Goal: Task Accomplishment & Management: Use online tool/utility

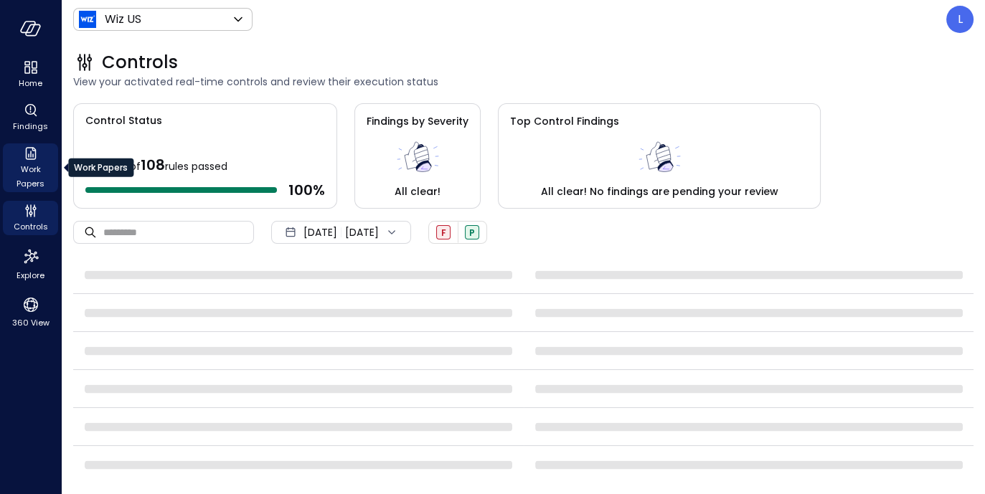
click at [38, 162] on span "Work Papers" at bounding box center [31, 176] width 44 height 29
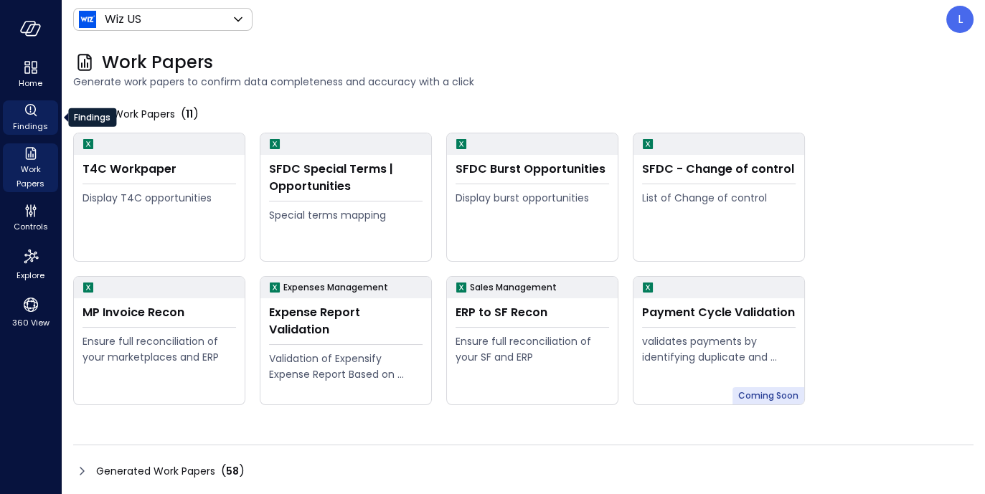
click at [35, 115] on icon "Findings" at bounding box center [35, 115] width 4 height 4
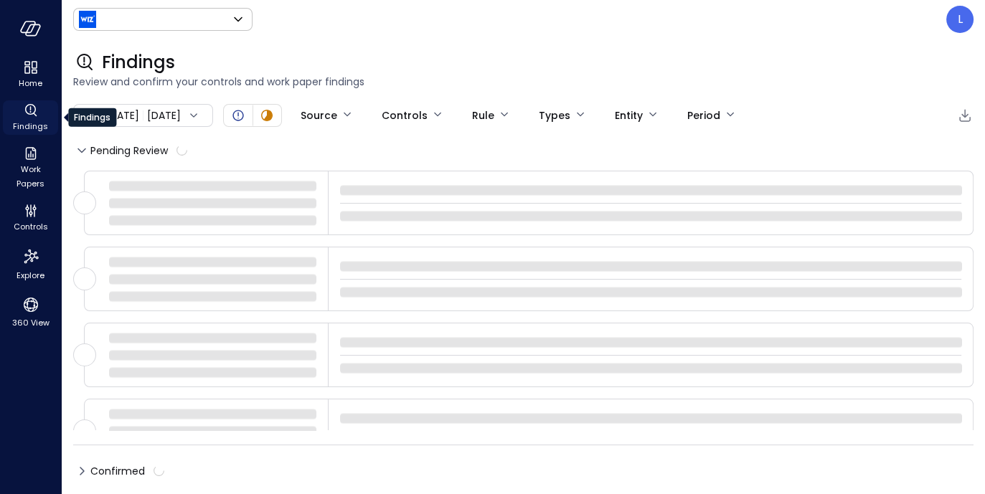
type input "******"
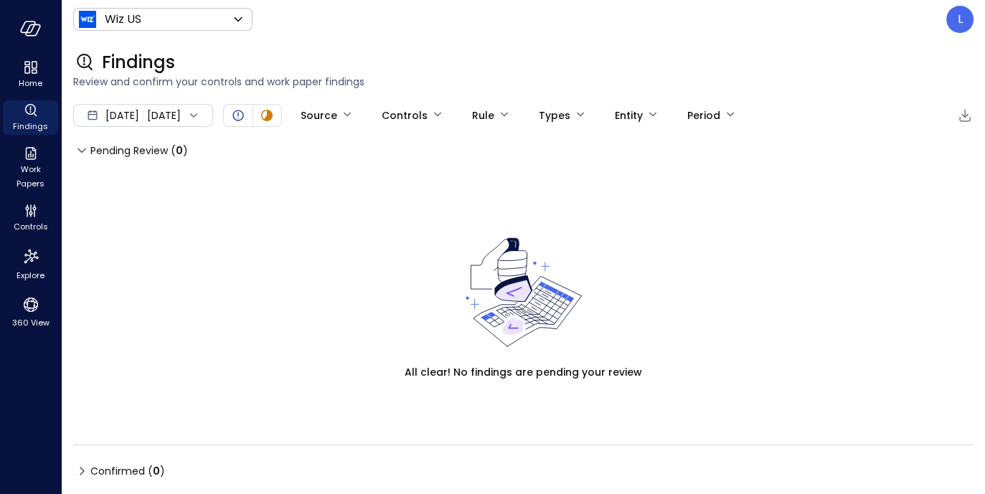
click at [207, 109] on div "[DATE] [DATE]" at bounding box center [143, 115] width 140 height 23
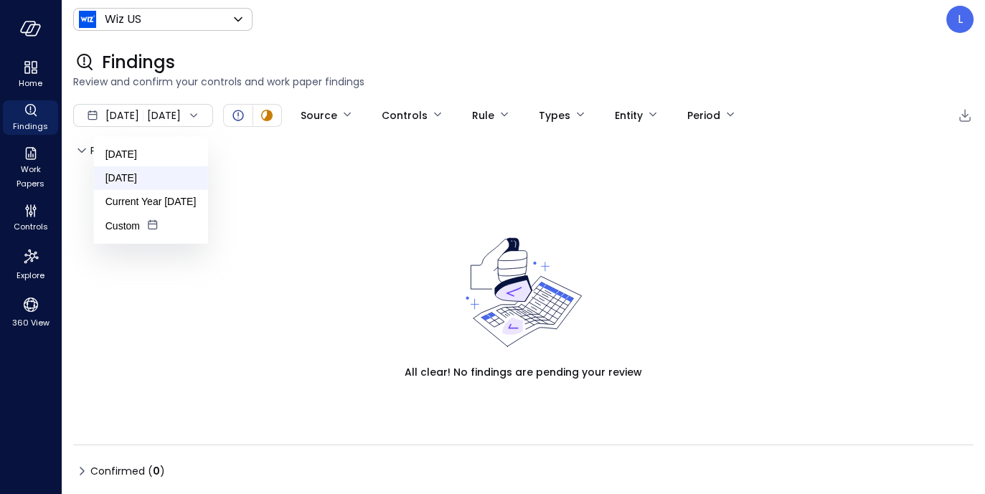
click at [161, 173] on li "[DATE]" at bounding box center [151, 178] width 114 height 24
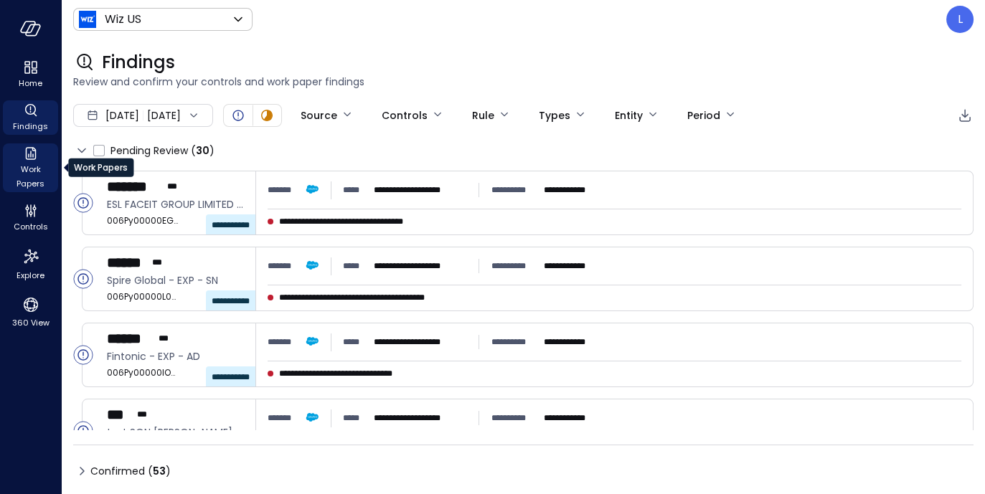
click at [32, 172] on span "Work Papers" at bounding box center [31, 176] width 44 height 29
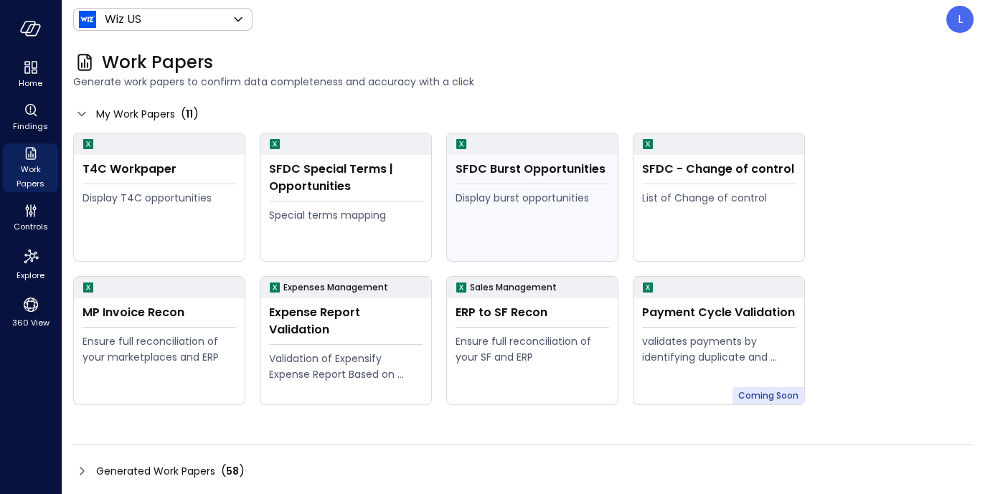
click at [497, 181] on div "SFDC Burst Opportunities Display burst opportunities" at bounding box center [532, 208] width 171 height 106
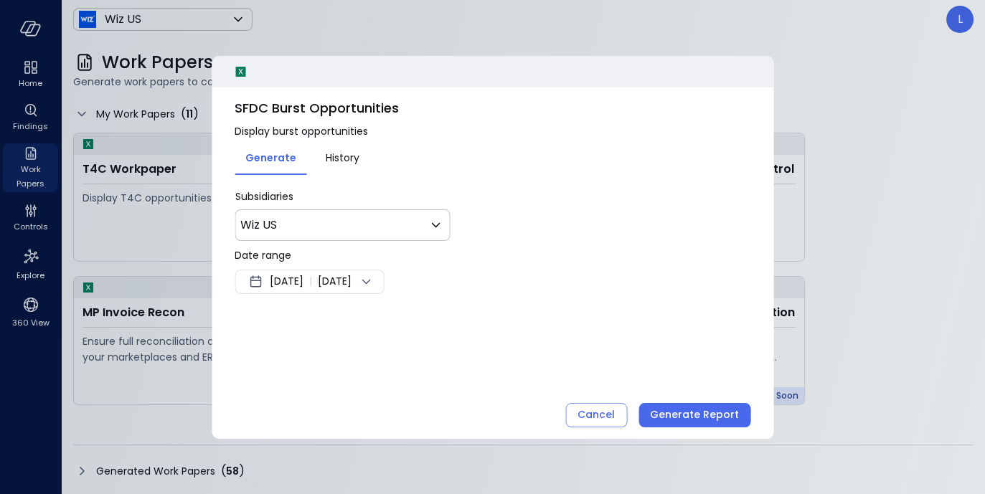
click at [384, 283] on div "[DATE] | [DATE]" at bounding box center [309, 282] width 149 height 24
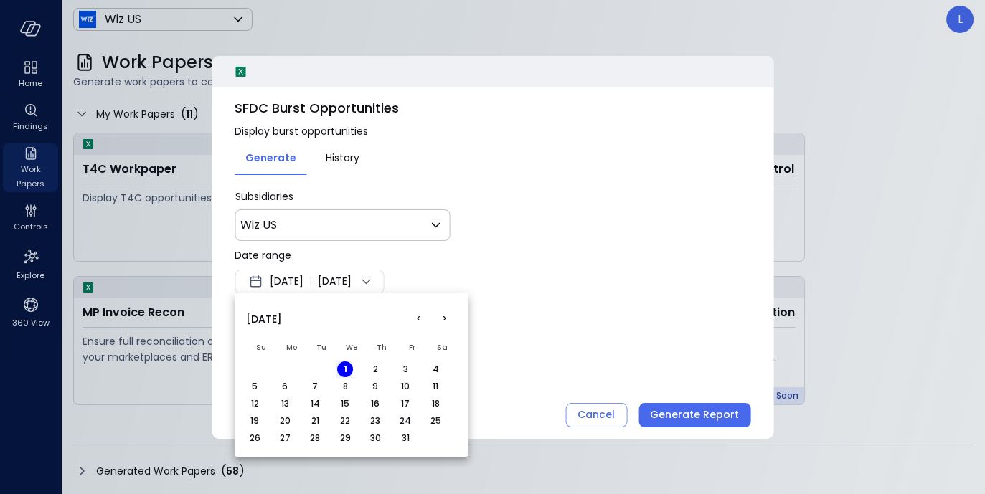
click at [415, 319] on button "<" at bounding box center [418, 319] width 26 height 26
click at [280, 369] on button "1" at bounding box center [285, 370] width 16 height 16
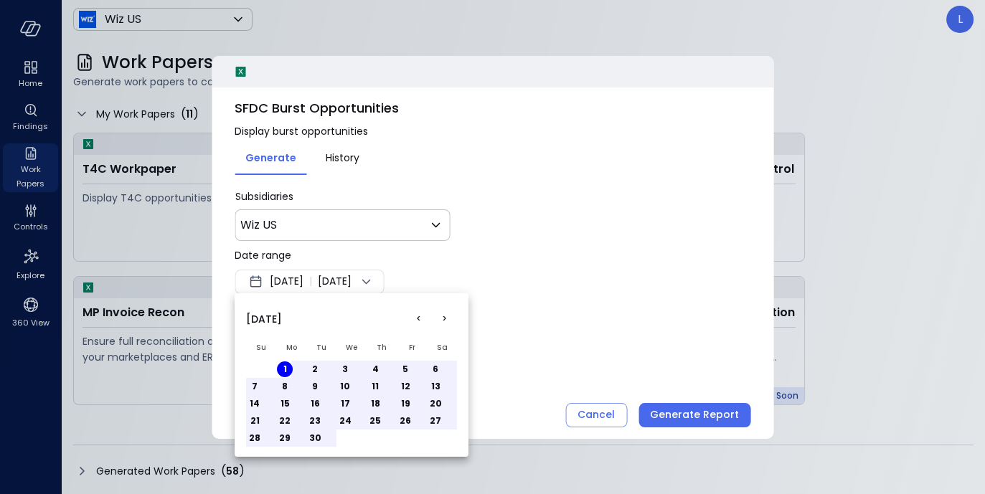
click at [324, 441] on td "30" at bounding box center [321, 438] width 30 height 17
click at [323, 441] on td "30" at bounding box center [321, 438] width 30 height 17
click at [443, 321] on button ">" at bounding box center [444, 319] width 26 height 26
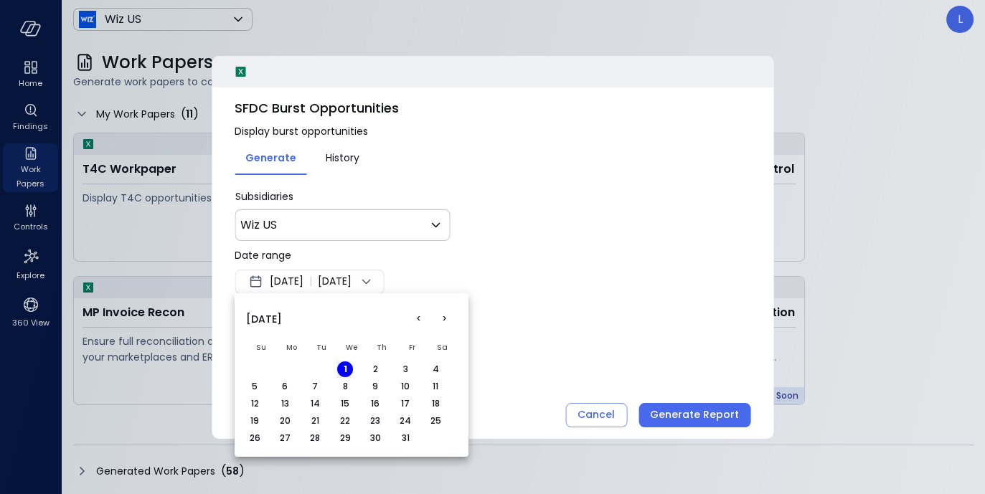
click at [331, 369] on table "Su Mo Tu We Th Fr Sa 1 2 3 4 5 6 7 8 9 10 11 12 13 14 15 16 17 18 19 20 21 22 2…" at bounding box center [351, 391] width 211 height 112
click at [414, 321] on button "<" at bounding box center [418, 319] width 26 height 26
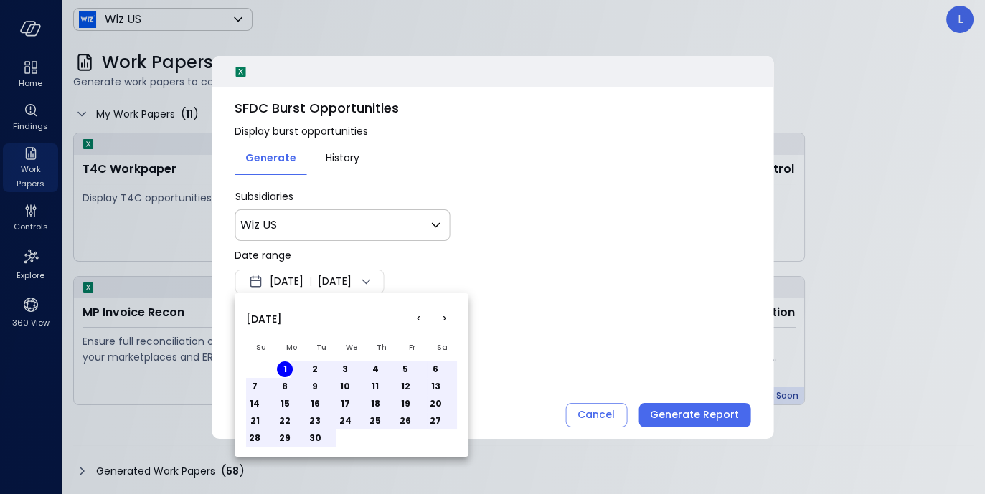
click at [320, 433] on button "30" at bounding box center [315, 438] width 16 height 16
click at [685, 417] on div at bounding box center [492, 247] width 985 height 494
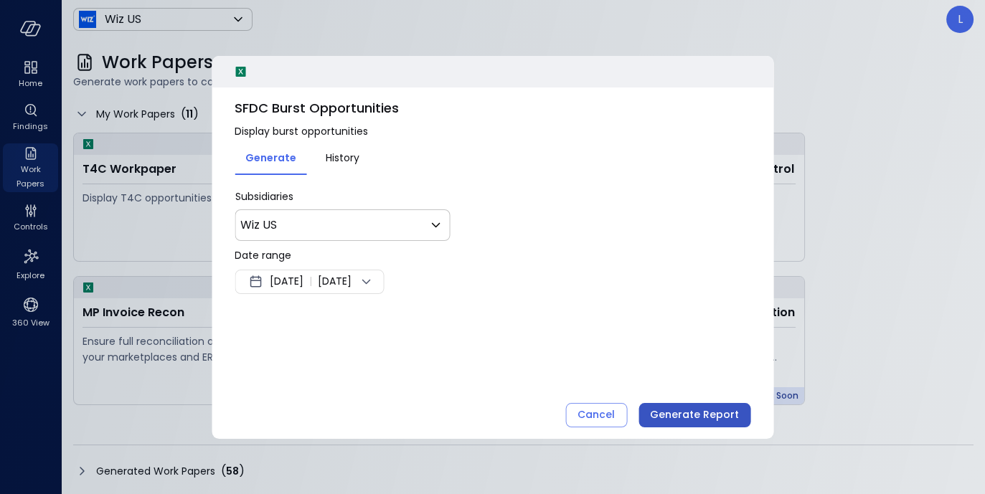
click at [674, 415] on div "Generate Report" at bounding box center [694, 415] width 89 height 18
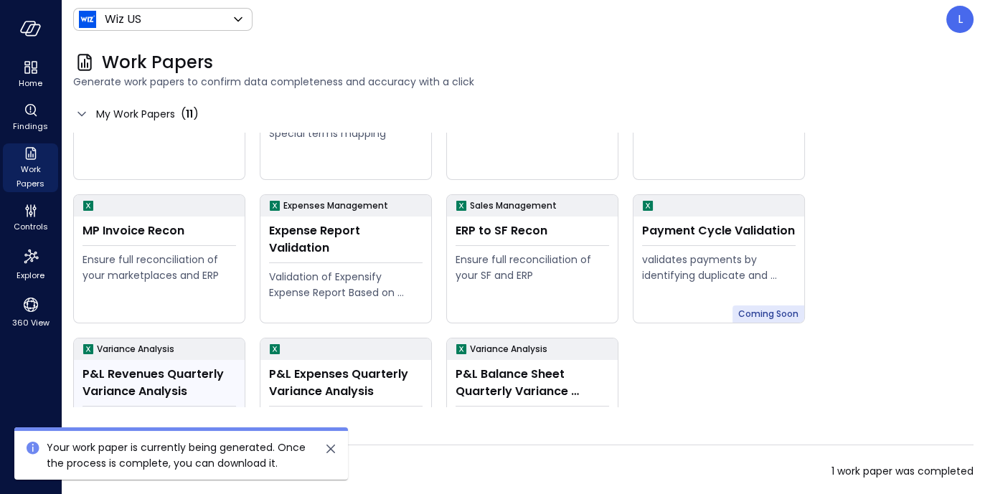
scroll to position [141, 0]
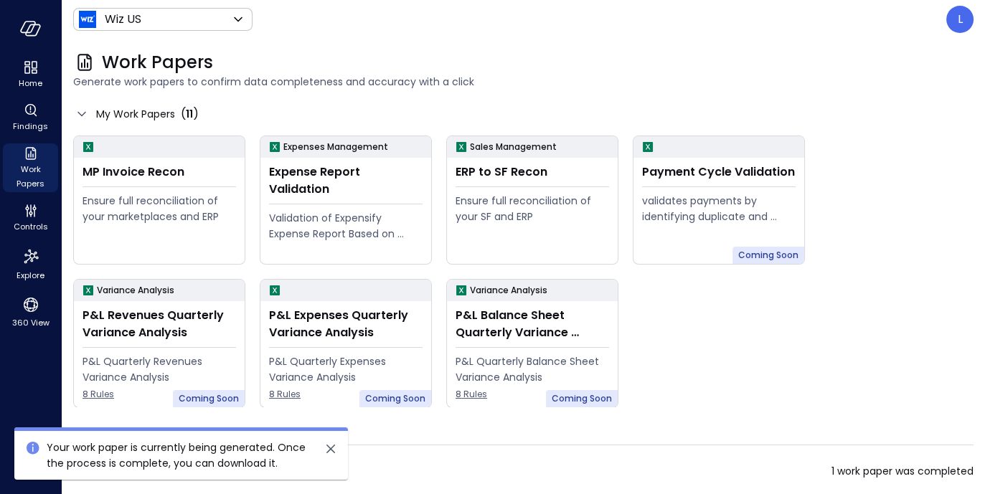
click at [333, 453] on icon "close" at bounding box center [330, 449] width 17 height 17
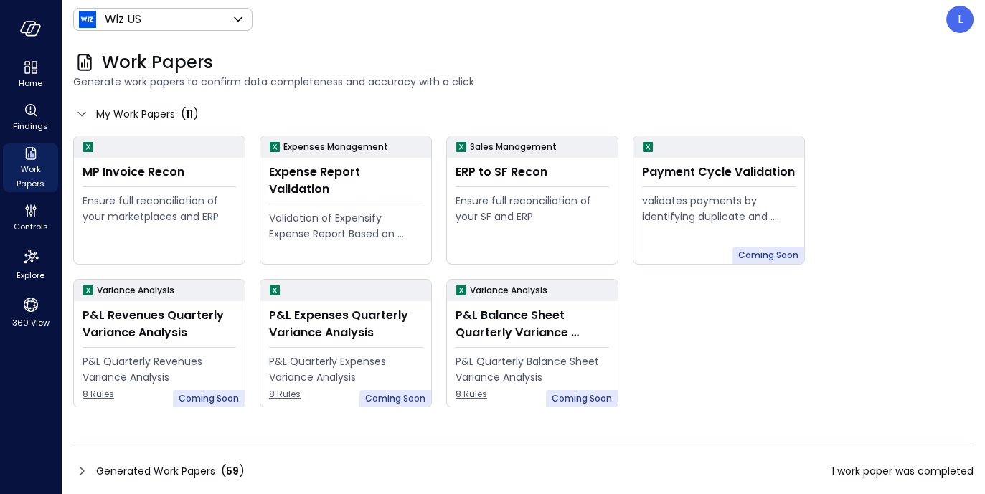
click at [105, 458] on div "Generated Work Papers ( 59 ) 1 work paper was completed" at bounding box center [523, 464] width 900 height 38
click at [94, 467] on div "Generated Work Papers ( 59 )" at bounding box center [158, 471] width 171 height 17
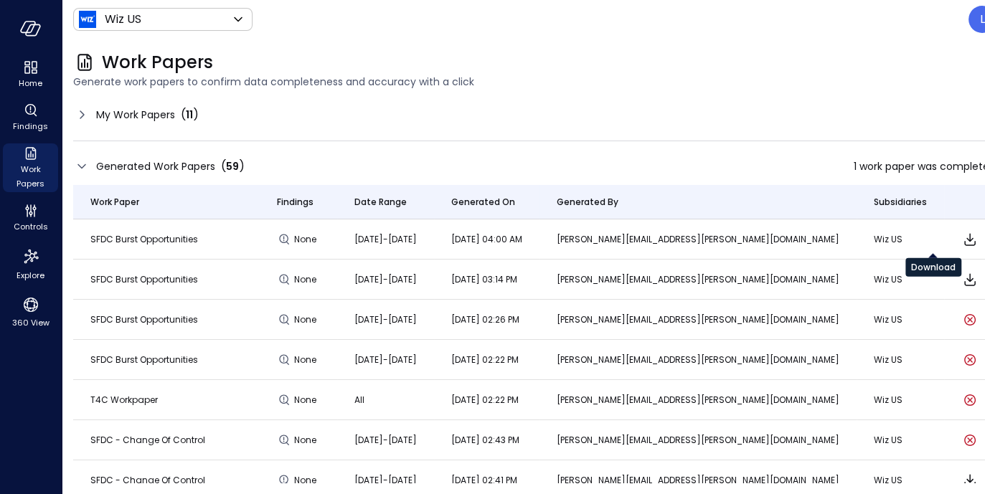
click at [961, 238] on icon "Download" at bounding box center [969, 239] width 17 height 17
